Goal: Task Accomplishment & Management: Manage account settings

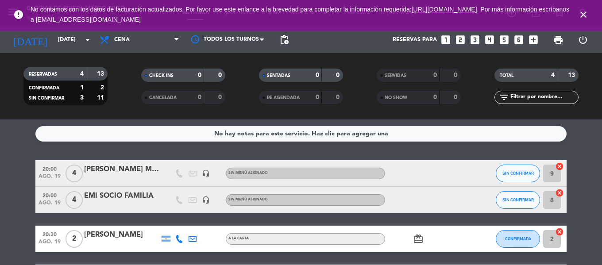
click at [584, 13] on icon "close" at bounding box center [583, 14] width 11 height 11
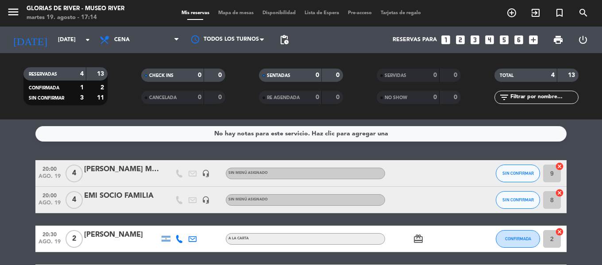
scroll to position [44, 0]
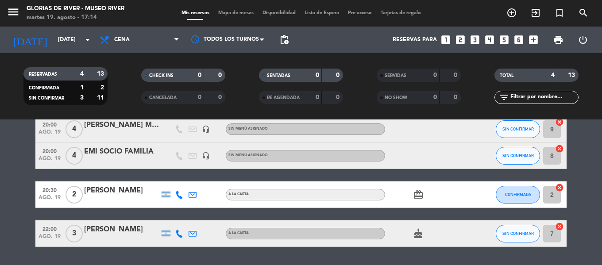
click at [236, 13] on span "Mapa de mesas" at bounding box center [236, 13] width 44 height 5
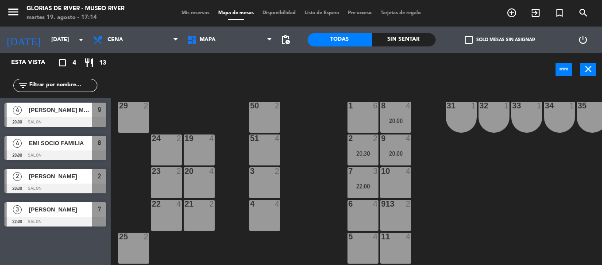
click at [57, 176] on span "[PERSON_NAME]" at bounding box center [60, 176] width 63 height 9
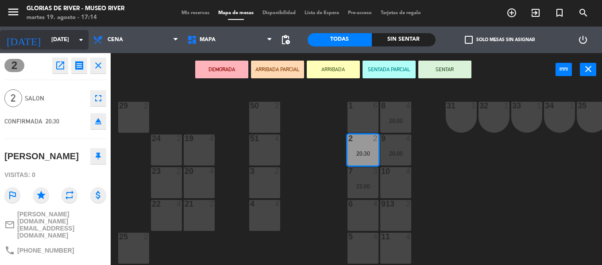
click at [70, 43] on input "[DATE]" at bounding box center [84, 39] width 75 height 15
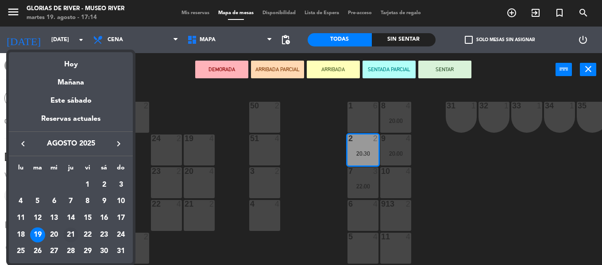
click at [69, 237] on div "21" at bounding box center [70, 235] width 15 height 15
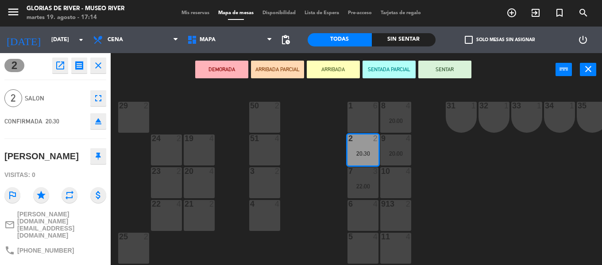
type input "jue. 21 ago."
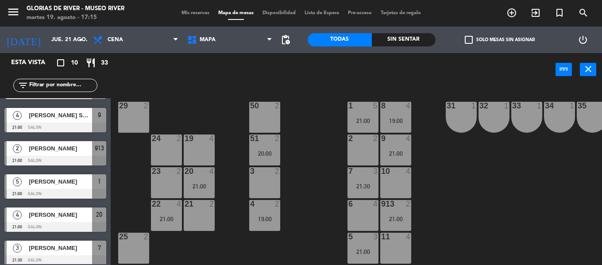
scroll to position [166, 0]
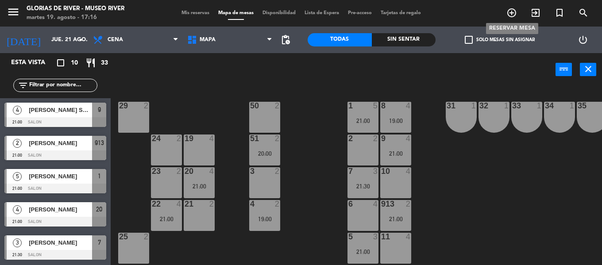
click at [511, 12] on icon "add_circle_outline" at bounding box center [512, 13] width 11 height 11
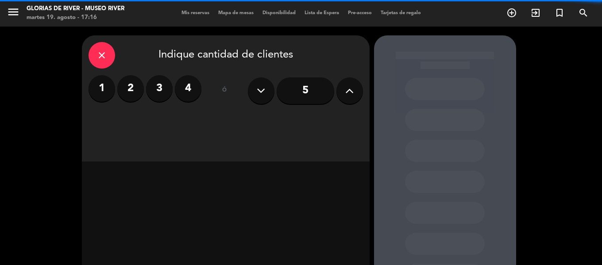
click at [194, 89] on label "4" at bounding box center [188, 88] width 27 height 27
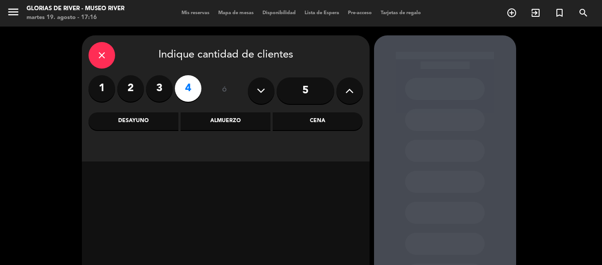
click at [303, 125] on div "Cena" at bounding box center [318, 121] width 90 height 18
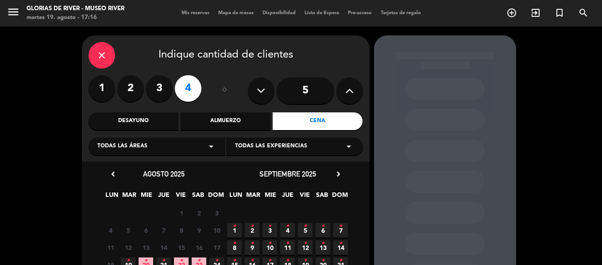
scroll to position [44, 0]
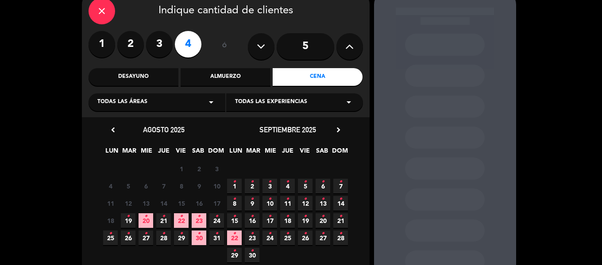
click at [162, 219] on span "21 •" at bounding box center [163, 220] width 15 height 15
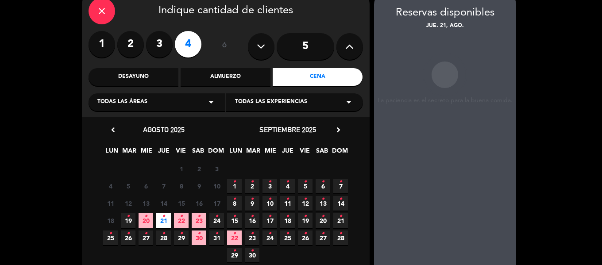
scroll to position [35, 0]
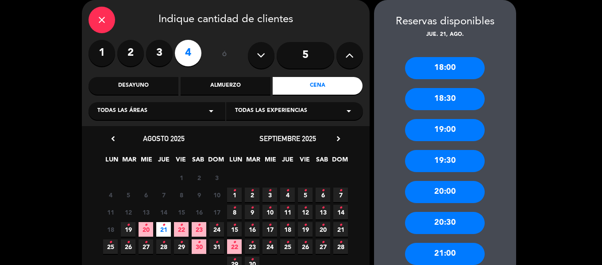
click at [440, 132] on div "19:00" at bounding box center [445, 130] width 80 height 22
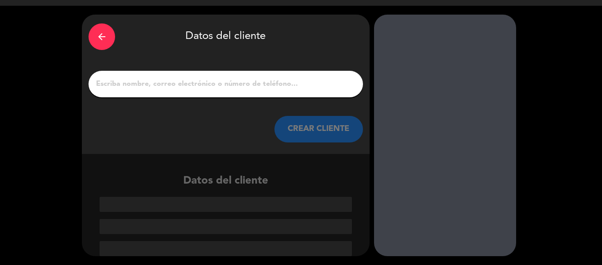
click at [245, 90] on input "1" at bounding box center [225, 84] width 261 height 12
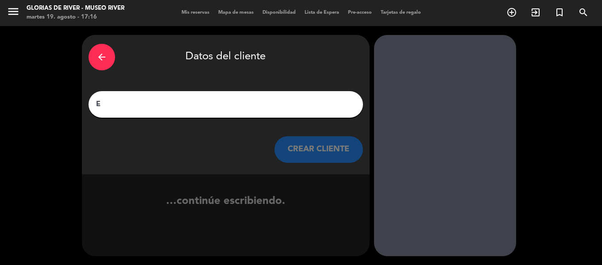
scroll to position [0, 0]
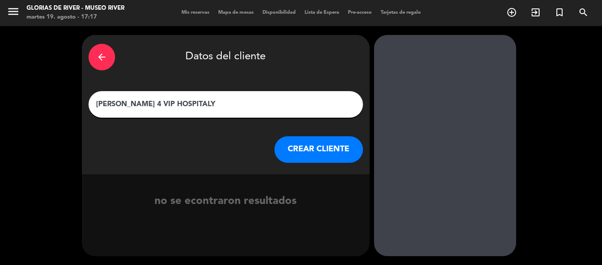
type input "[PERSON_NAME] 4 VIP HOSPITALY"
click at [287, 152] on button "CREAR CLIENTE" at bounding box center [319, 149] width 89 height 27
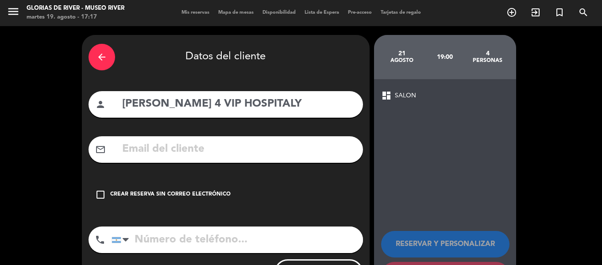
click at [98, 194] on icon "check_box_outline_blank" at bounding box center [100, 195] width 11 height 11
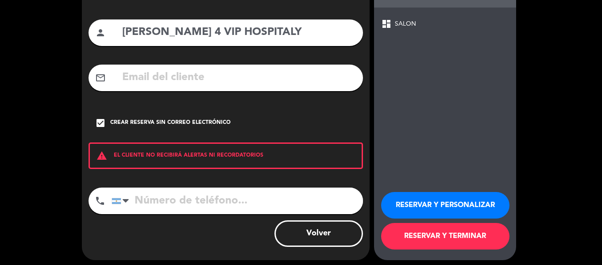
scroll to position [76, 0]
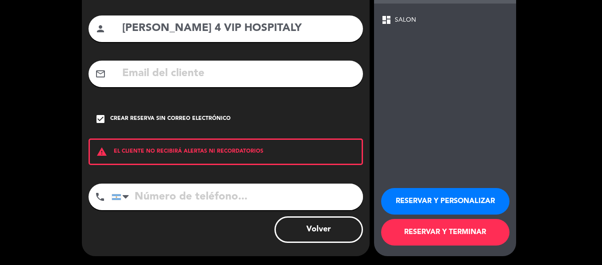
click at [433, 197] on button "RESERVAR Y PERSONALIZAR" at bounding box center [445, 201] width 128 height 27
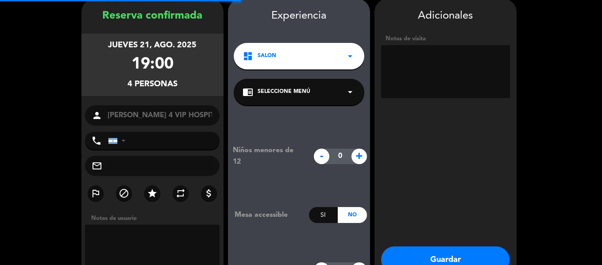
scroll to position [35, 0]
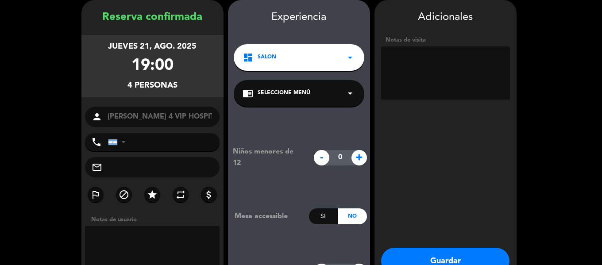
click at [446, 259] on button "Guardar" at bounding box center [445, 261] width 128 height 27
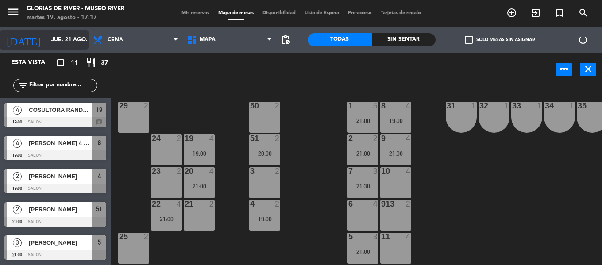
click at [75, 46] on input "jue. 21 ago." at bounding box center [84, 39] width 75 height 15
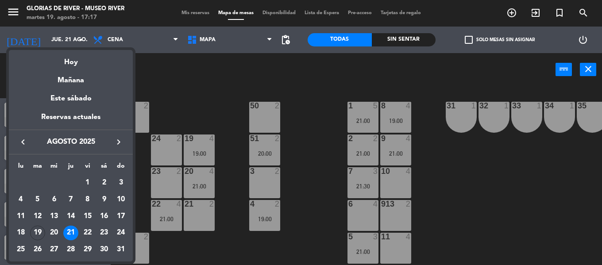
click at [88, 234] on div "22" at bounding box center [87, 233] width 15 height 15
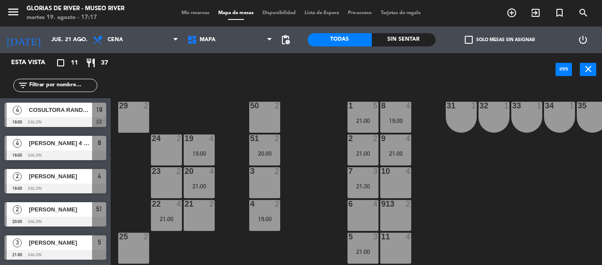
type input "vie. 22 ago."
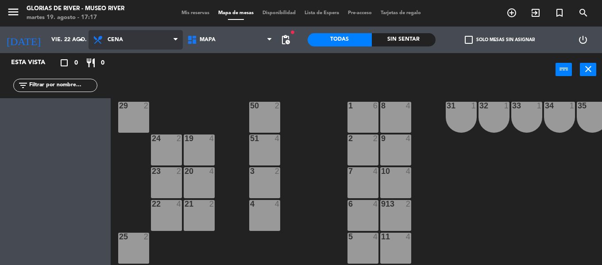
click at [124, 41] on span "Cena" at bounding box center [136, 39] width 94 height 19
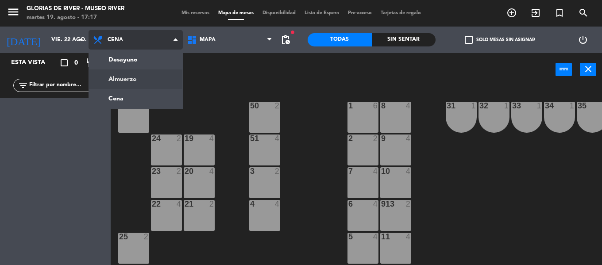
click at [134, 82] on ng-component "menu Glorias de River - Museo River [DATE] 19. agosto - 17:17 Mis reservas Mapa…" at bounding box center [301, 132] width 602 height 265
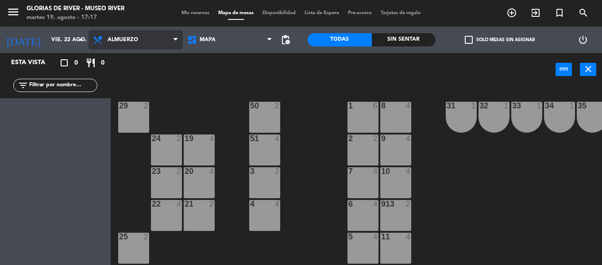
click at [146, 48] on span "Almuerzo" at bounding box center [136, 39] width 94 height 19
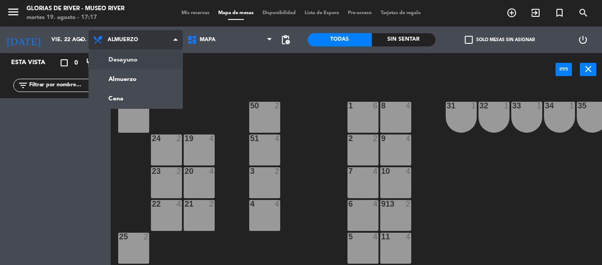
click at [144, 60] on ng-component "menu Glorias de River - Museo River [DATE] 19. agosto - 17:17 Mis reservas Mapa…" at bounding box center [301, 132] width 602 height 265
